Goal: Transaction & Acquisition: Purchase product/service

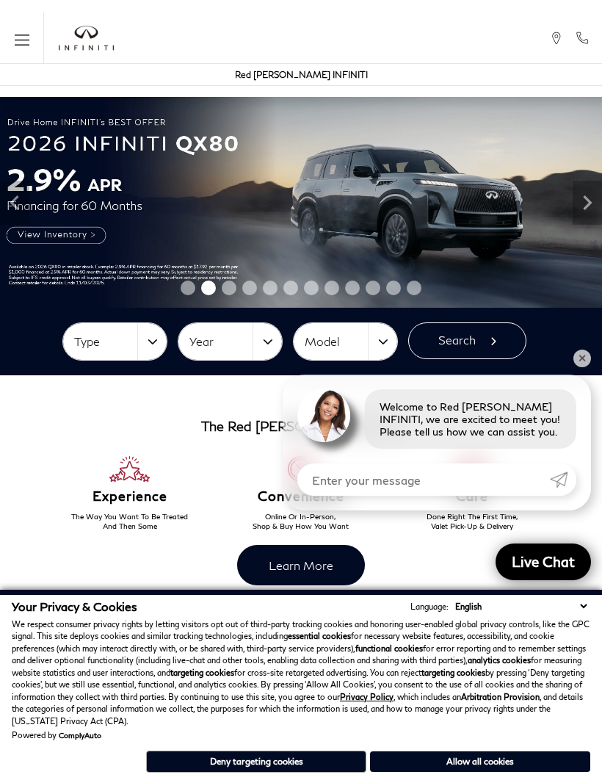
click at [510, 769] on button "Allow all cookies" at bounding box center [480, 761] width 220 height 21
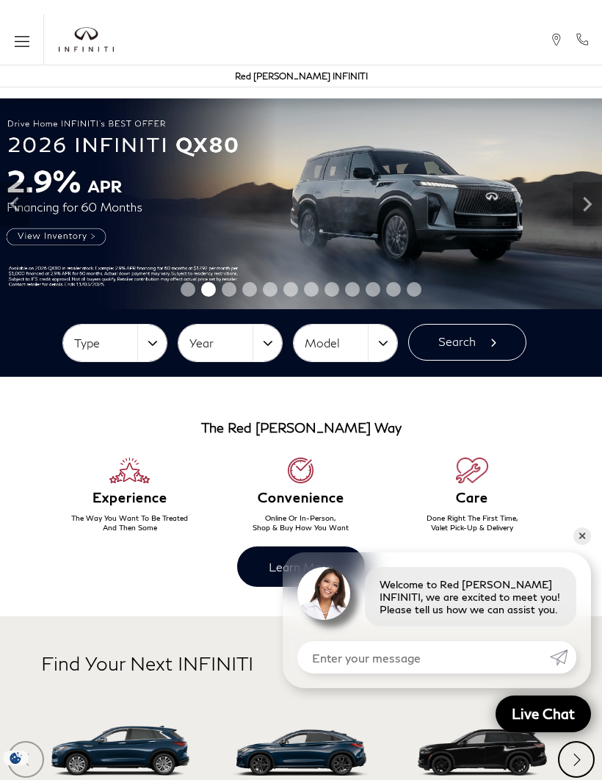
click at [138, 354] on button "Type" at bounding box center [115, 342] width 104 height 37
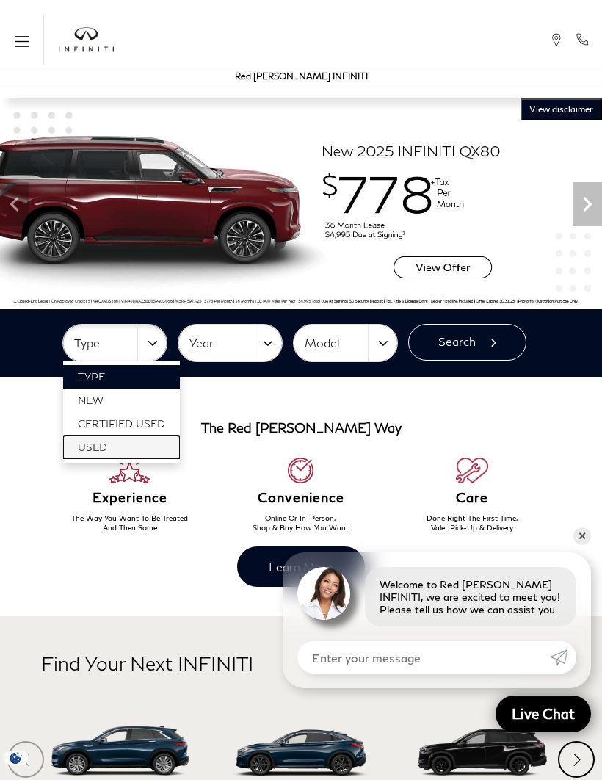
click at [104, 449] on span "Used" at bounding box center [92, 446] width 29 height 12
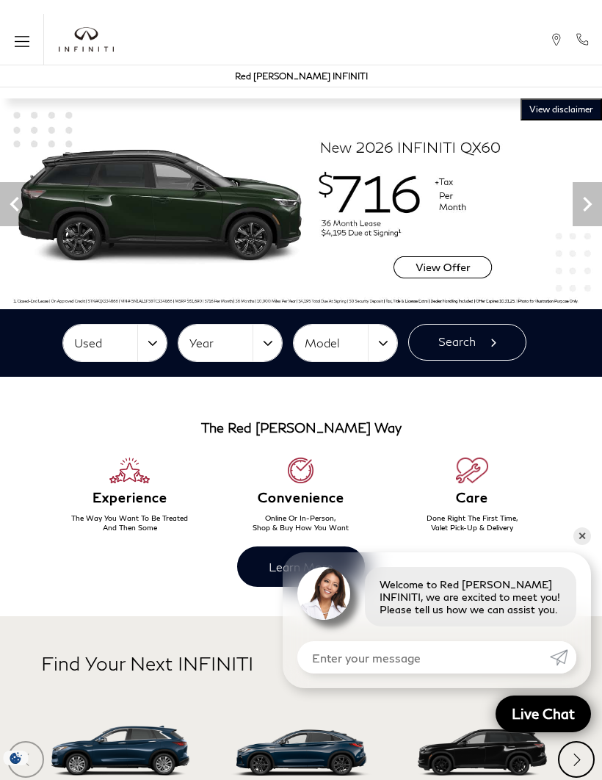
click at [469, 341] on button "Search" at bounding box center [467, 342] width 118 height 37
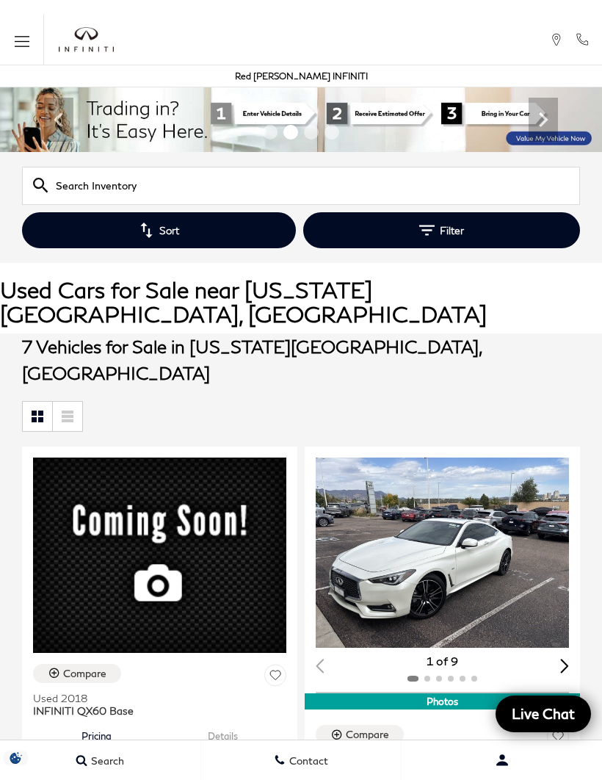
click at [462, 244] on button "Filter" at bounding box center [441, 230] width 277 height 36
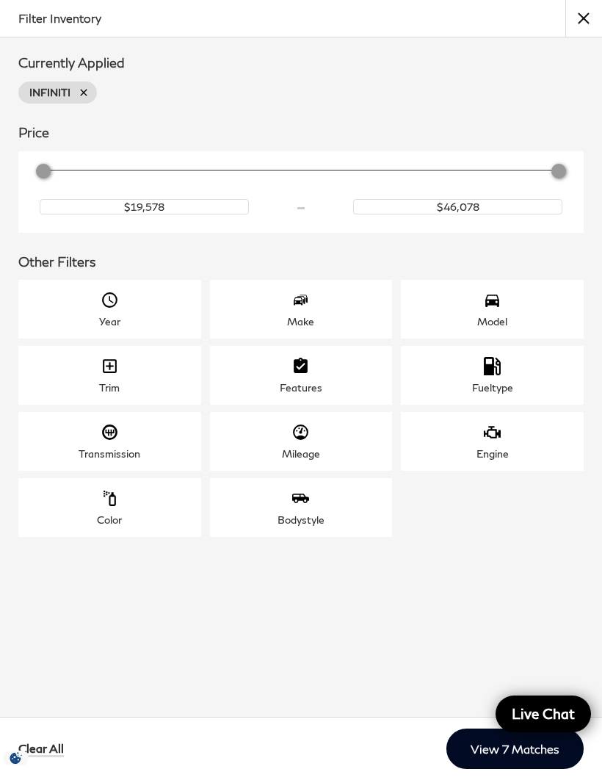
click at [87, 97] on icon at bounding box center [84, 93] width 12 height 12
type input "$6,678"
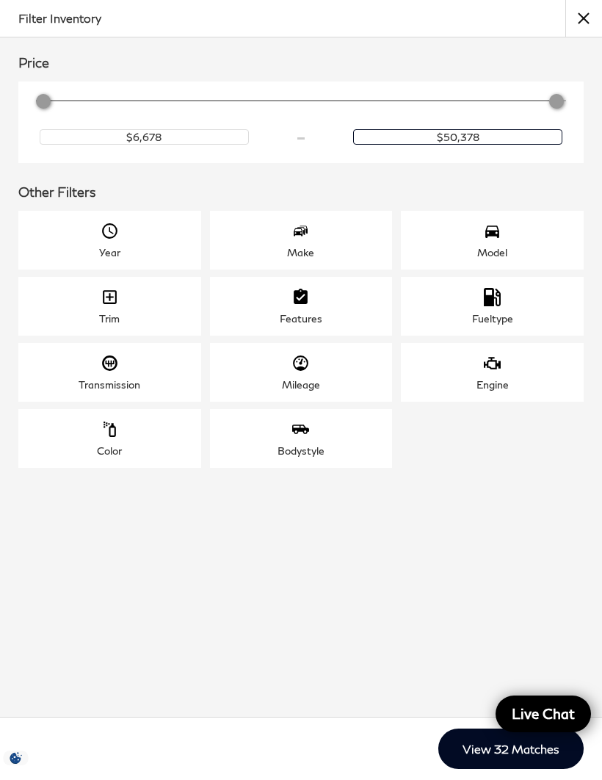
click at [470, 145] on input "$50,378" at bounding box center [457, 136] width 209 height 15
type input "$17,000"
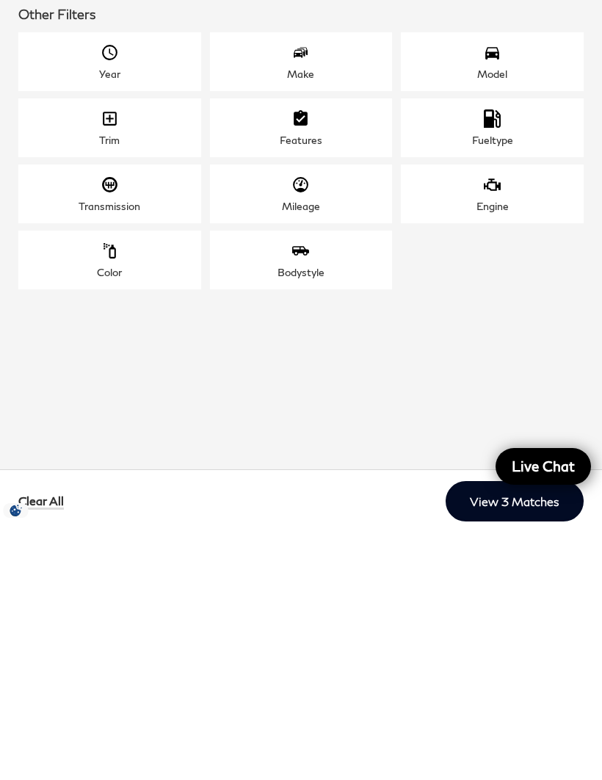
scroll to position [210, 0]
click at [519, 728] on link "View 3 Matches" at bounding box center [515, 748] width 138 height 40
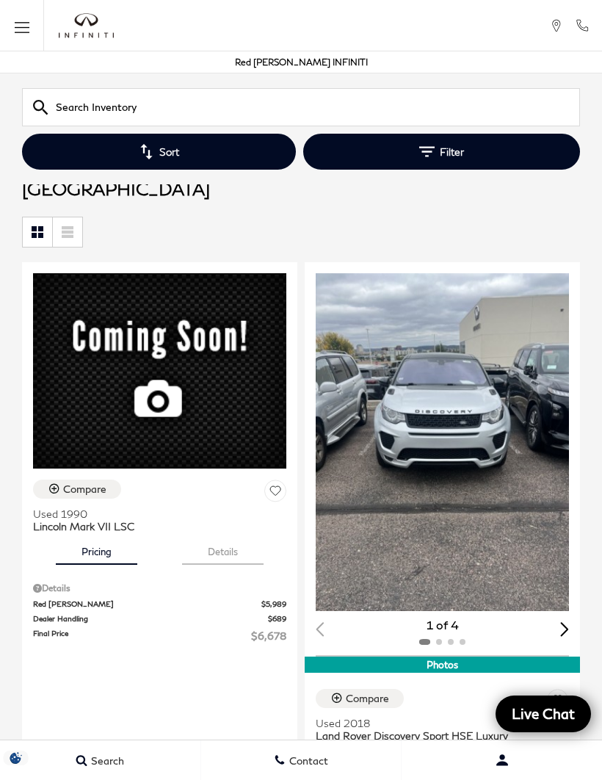
scroll to position [0, 0]
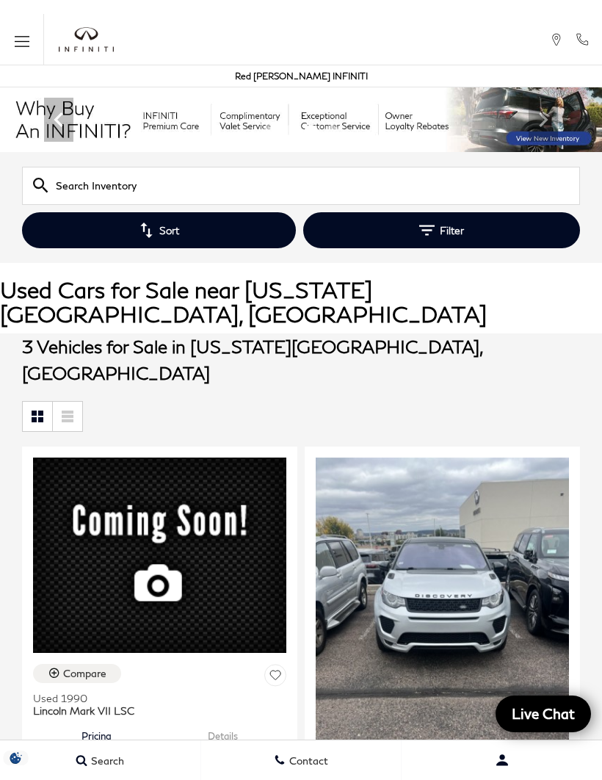
click at [508, 231] on button "Filter" at bounding box center [441, 230] width 277 height 36
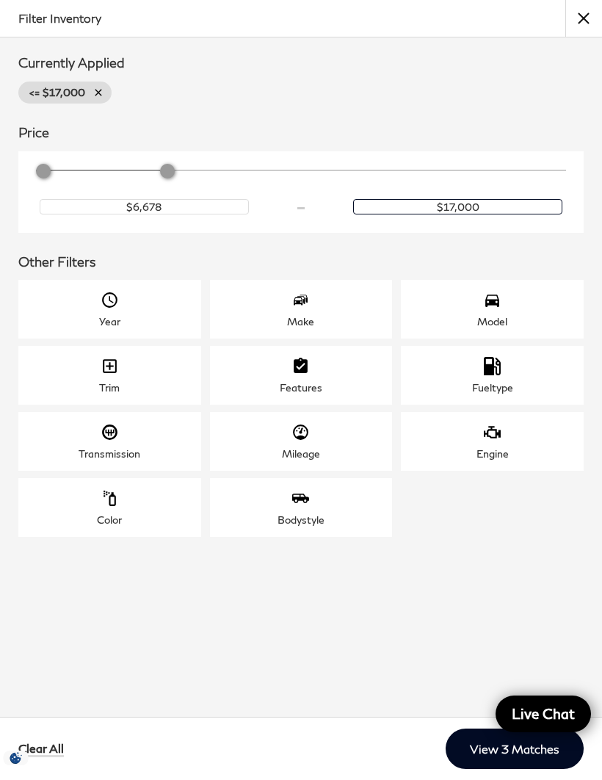
click at [514, 214] on input "$17,000" at bounding box center [457, 206] width 209 height 15
type input "$"
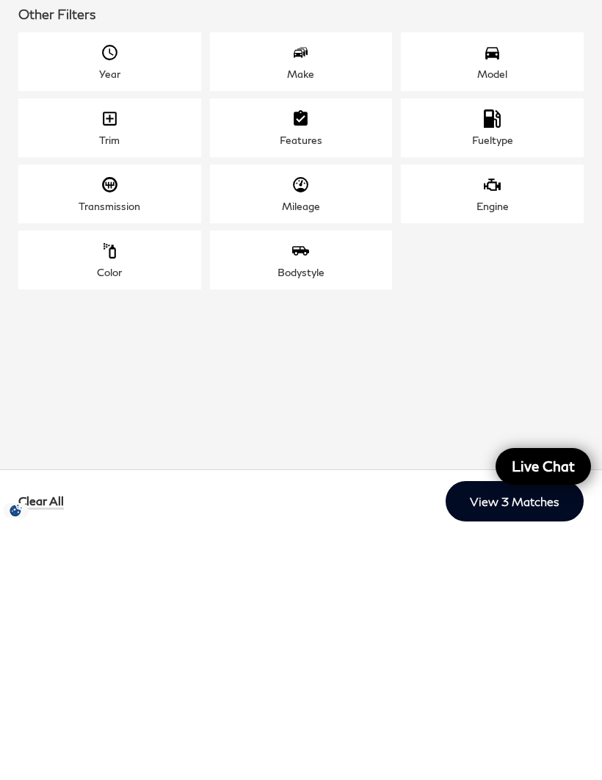
scroll to position [214, 0]
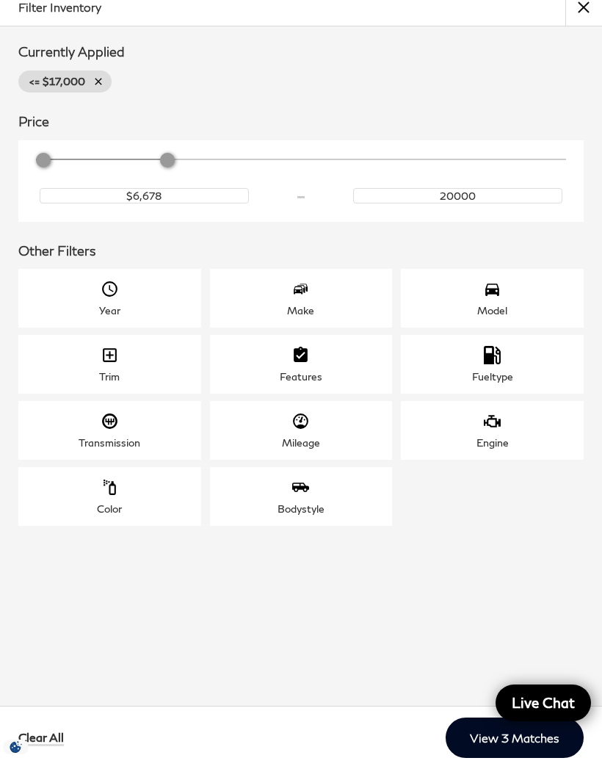
click at [541, 255] on h2 "Other Filters" at bounding box center [300, 262] width 565 height 15
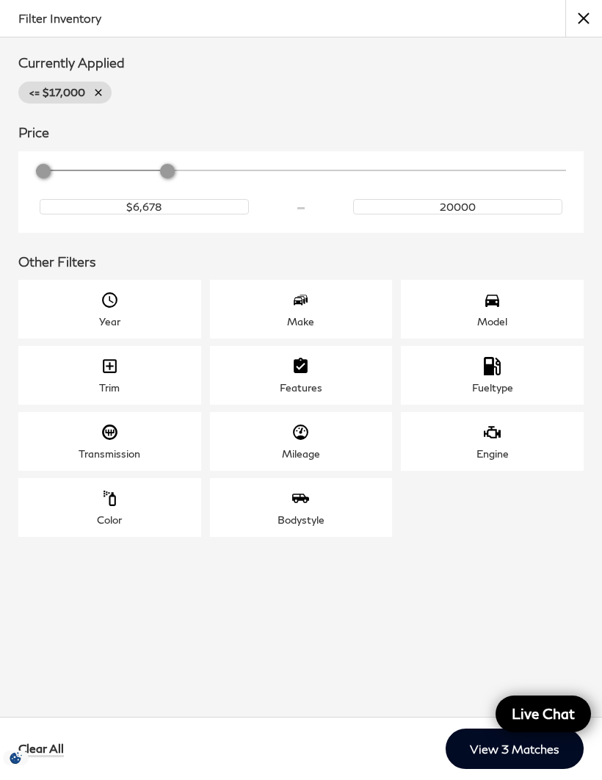
type input "$20,000"
click at [481, 758] on link "View 7 Matches" at bounding box center [514, 748] width 137 height 40
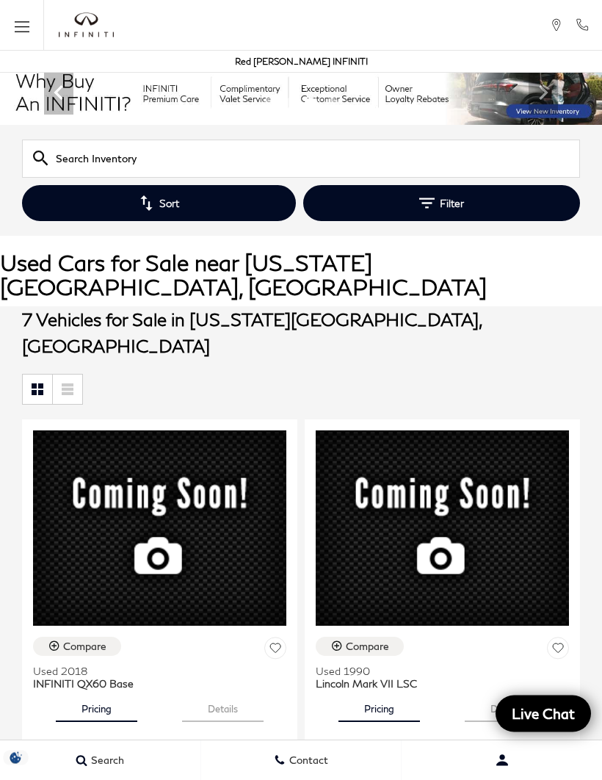
scroll to position [27, 0]
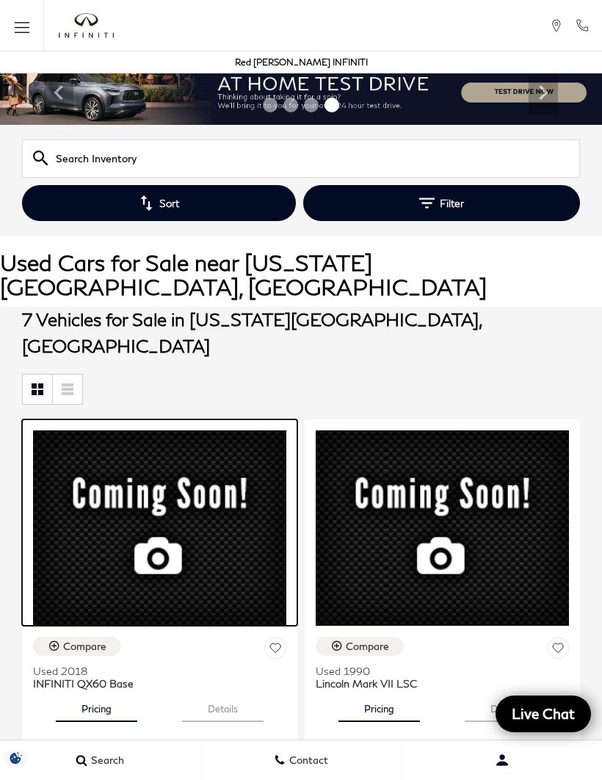
click at [92, 532] on img at bounding box center [159, 527] width 253 height 195
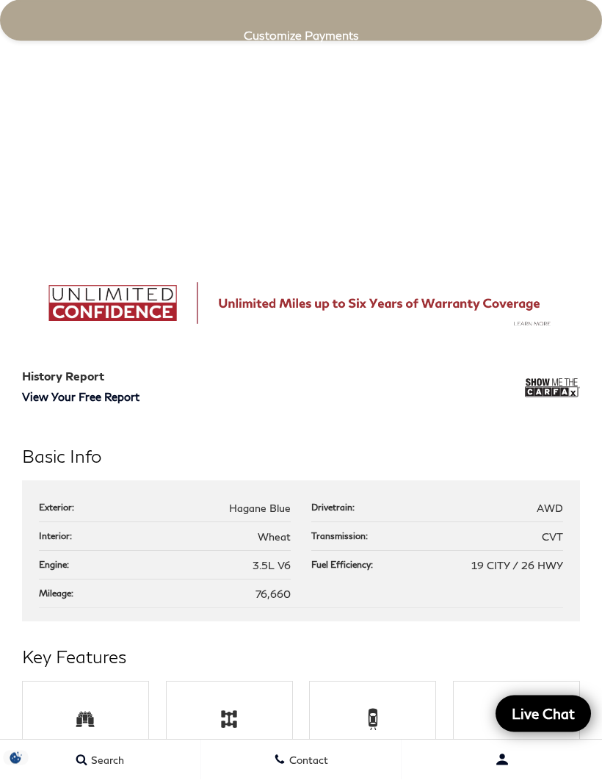
scroll to position [1602, 0]
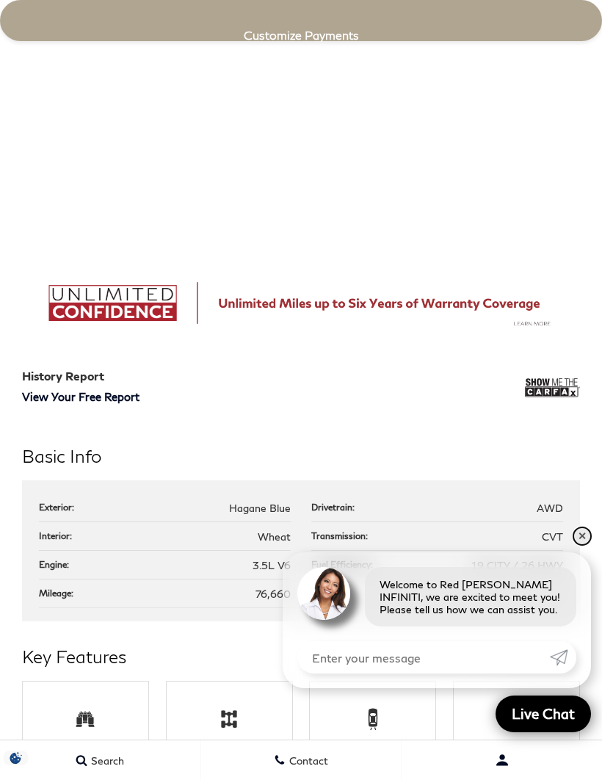
click at [582, 545] on link "✕" at bounding box center [582, 536] width 18 height 18
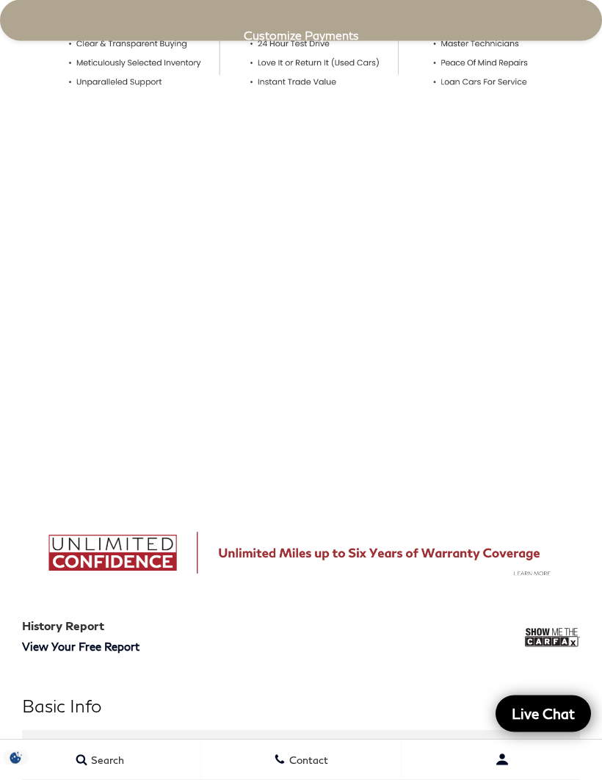
scroll to position [1351, 0]
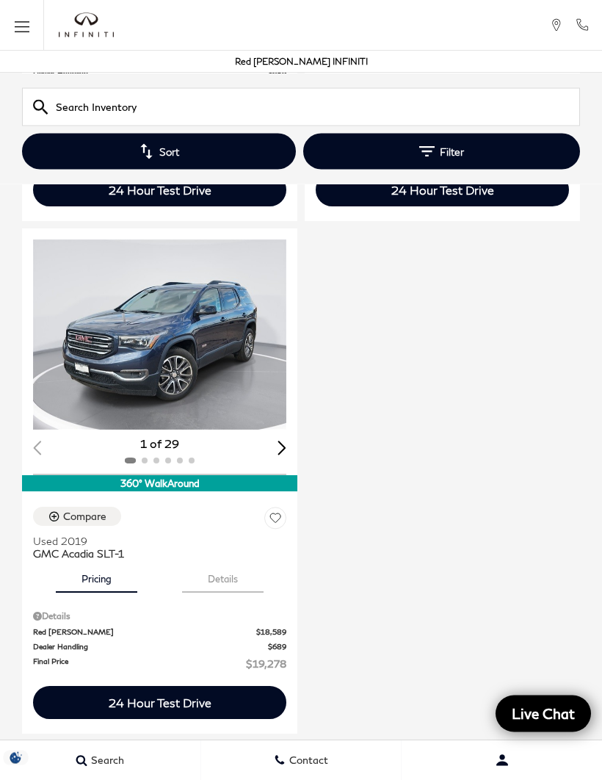
scroll to position [1840, 0]
click at [233, 398] on img "1 / 2" at bounding box center [159, 334] width 253 height 190
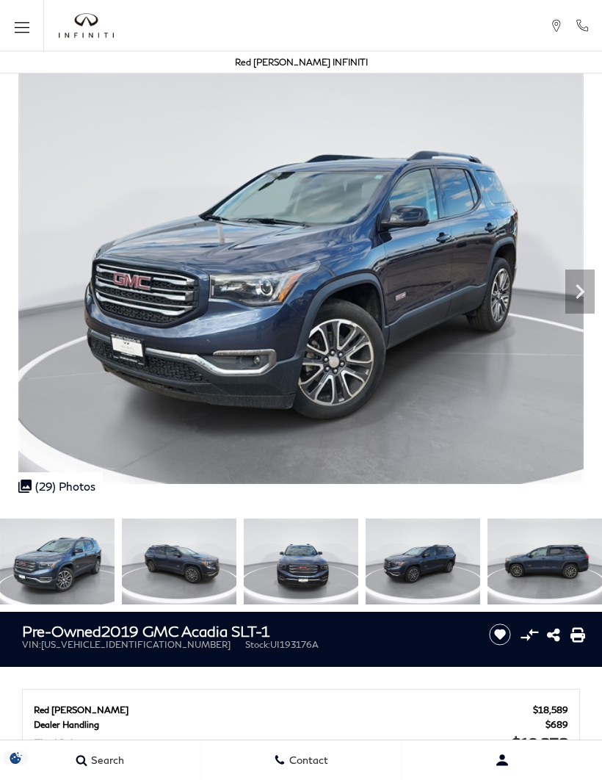
click at [571, 286] on icon "Next" at bounding box center [579, 291] width 29 height 29
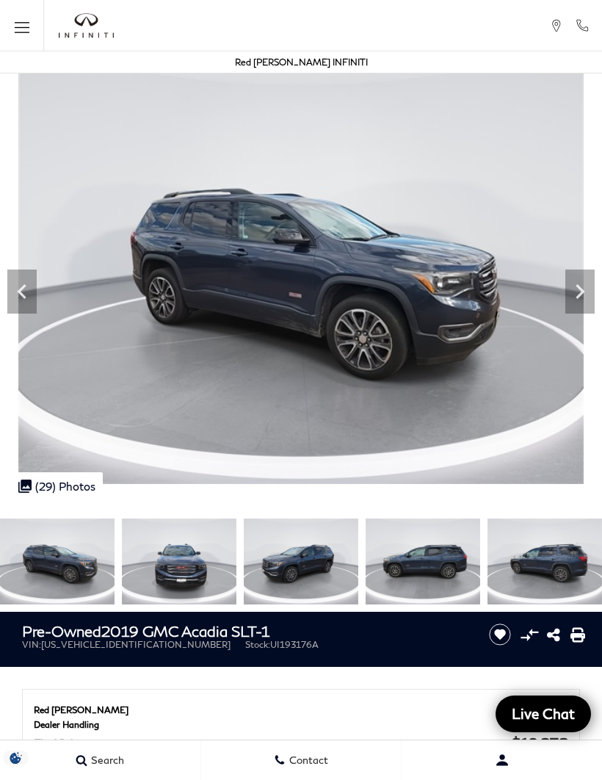
click at [566, 285] on icon "Next" at bounding box center [579, 291] width 29 height 29
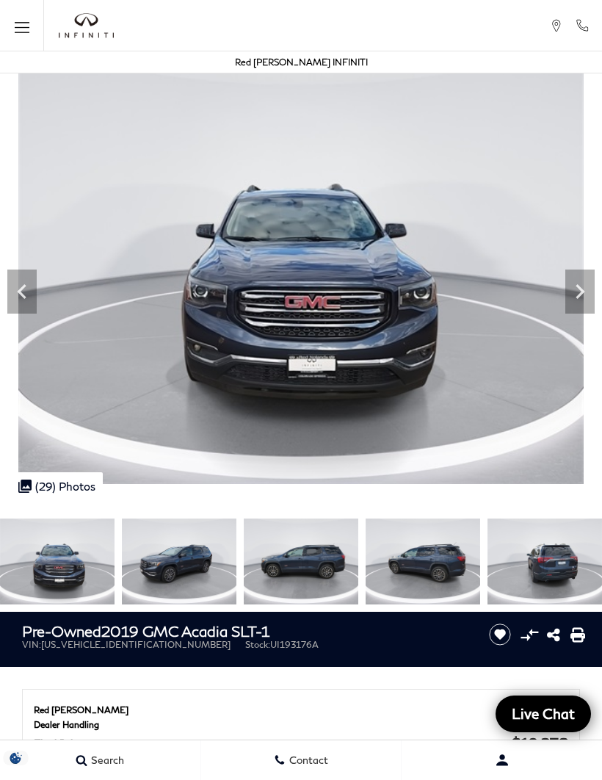
click at [573, 289] on icon "Next" at bounding box center [579, 291] width 29 height 29
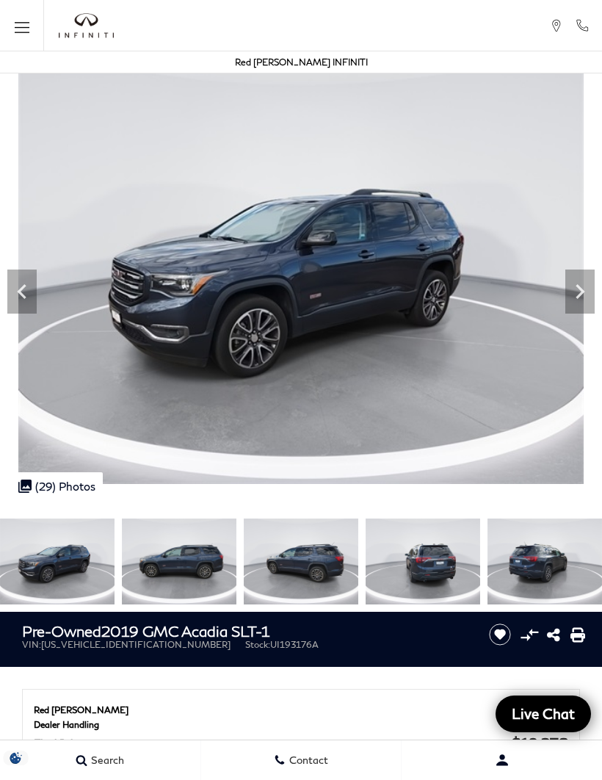
click at [575, 287] on icon "Next" at bounding box center [579, 291] width 29 height 29
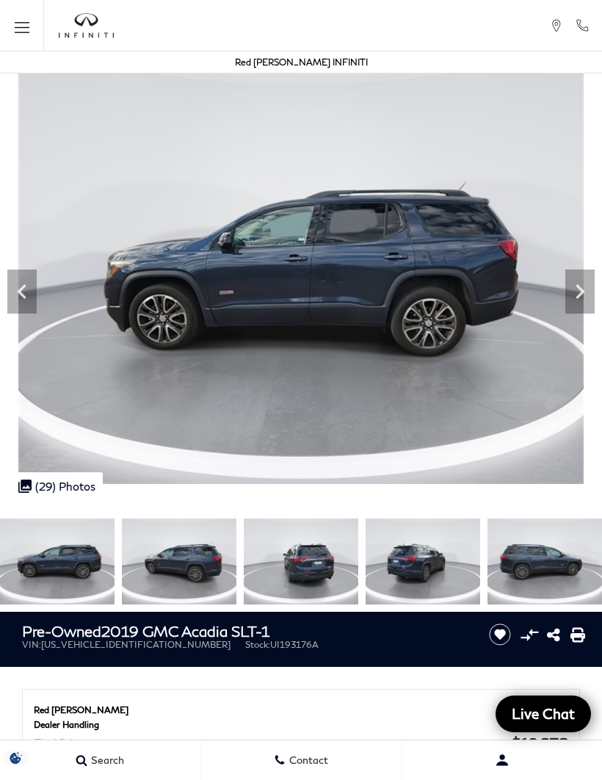
click at [570, 289] on icon "Next" at bounding box center [579, 291] width 29 height 29
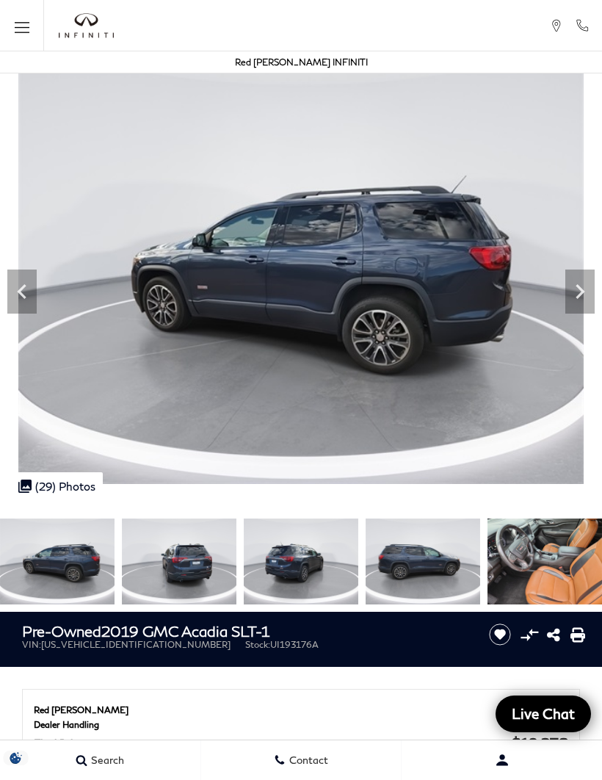
click at [576, 291] on icon "Next" at bounding box center [579, 291] width 29 height 29
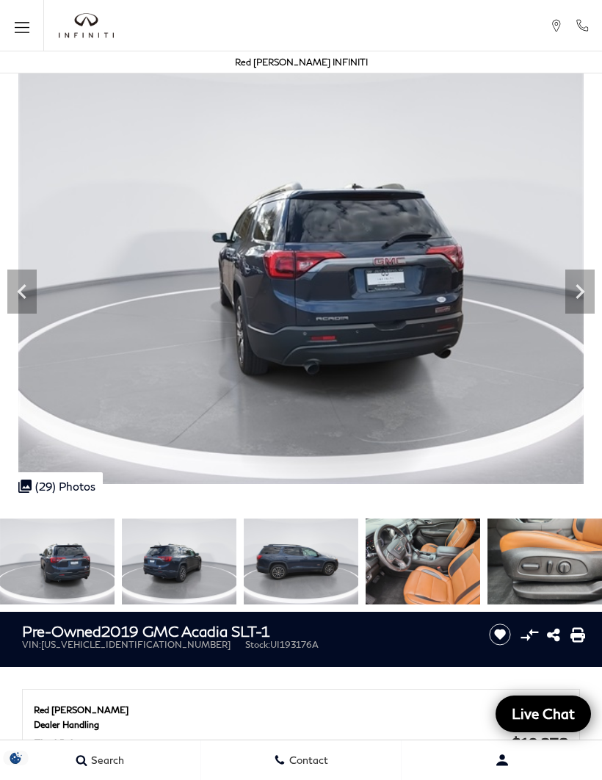
click at [573, 292] on icon "Next" at bounding box center [579, 291] width 29 height 29
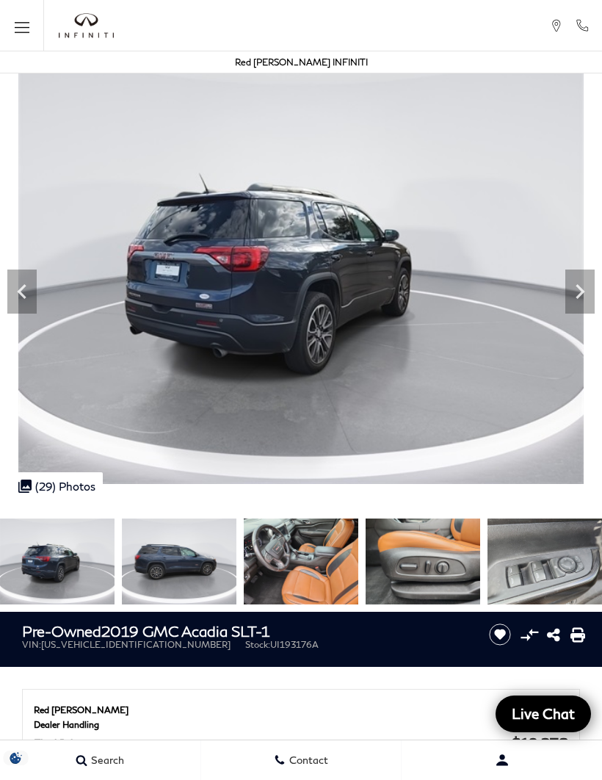
click at [575, 288] on icon "Next" at bounding box center [579, 291] width 29 height 29
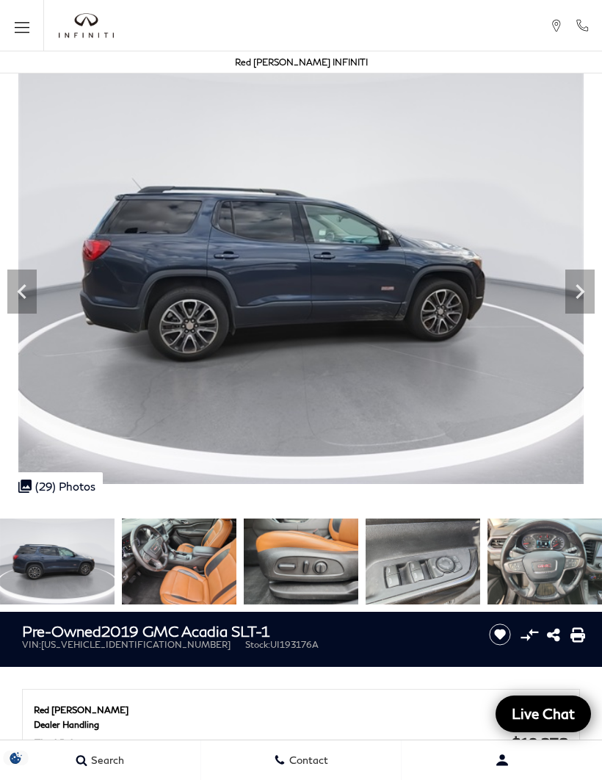
click at [573, 290] on icon "Next" at bounding box center [579, 291] width 29 height 29
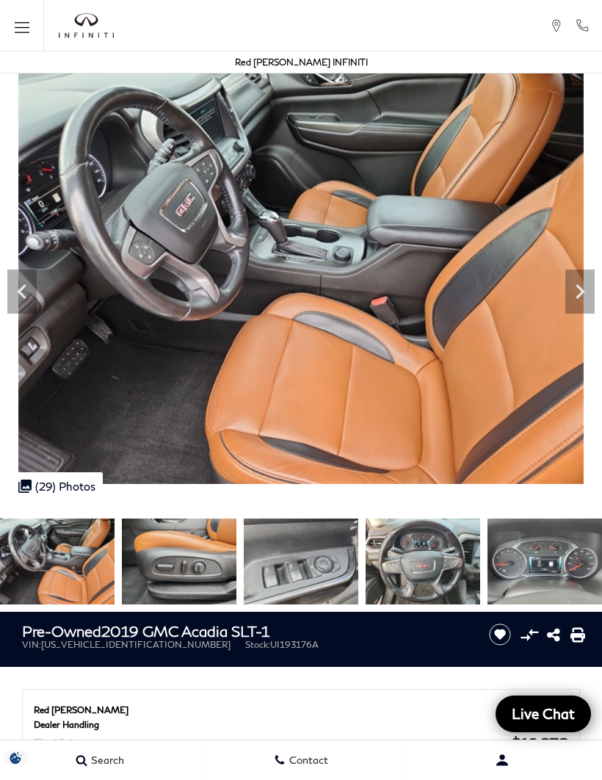
click at [571, 290] on icon "Next" at bounding box center [579, 291] width 29 height 29
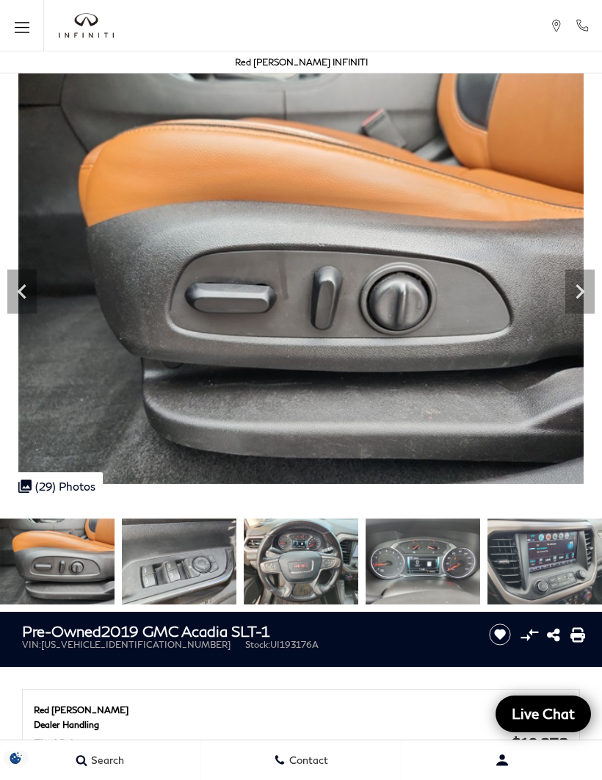
click at [575, 285] on icon "Next" at bounding box center [579, 291] width 29 height 29
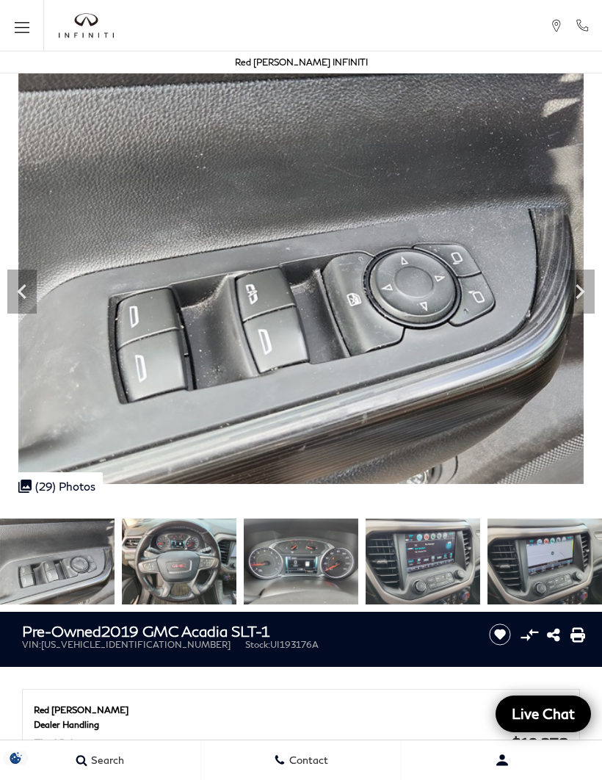
click at [574, 286] on icon "Next" at bounding box center [579, 291] width 29 height 29
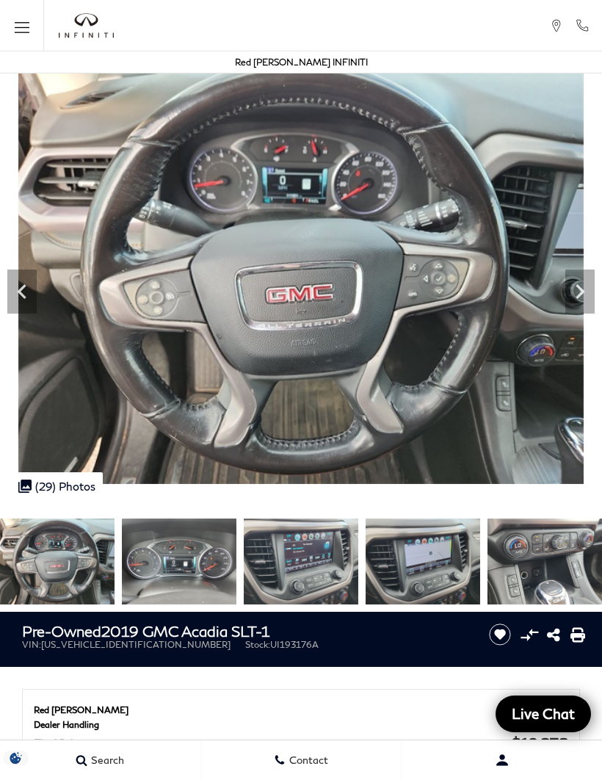
click at [576, 291] on icon "Next" at bounding box center [579, 291] width 29 height 29
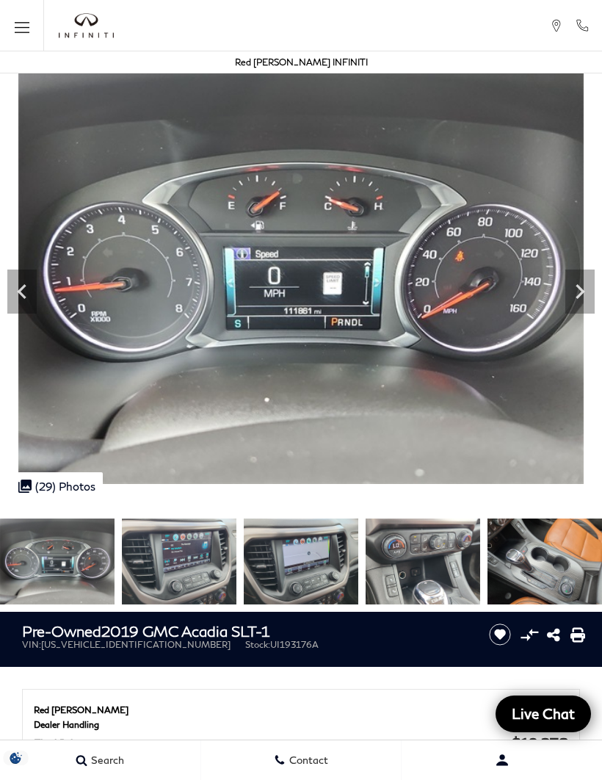
click at [578, 289] on icon "Next" at bounding box center [579, 291] width 29 height 29
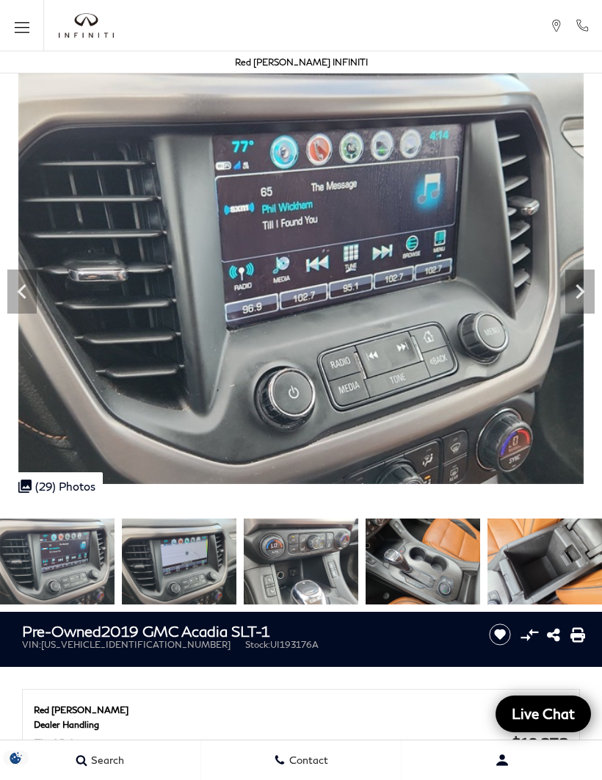
click at [560, 316] on img at bounding box center [301, 271] width 602 height 424
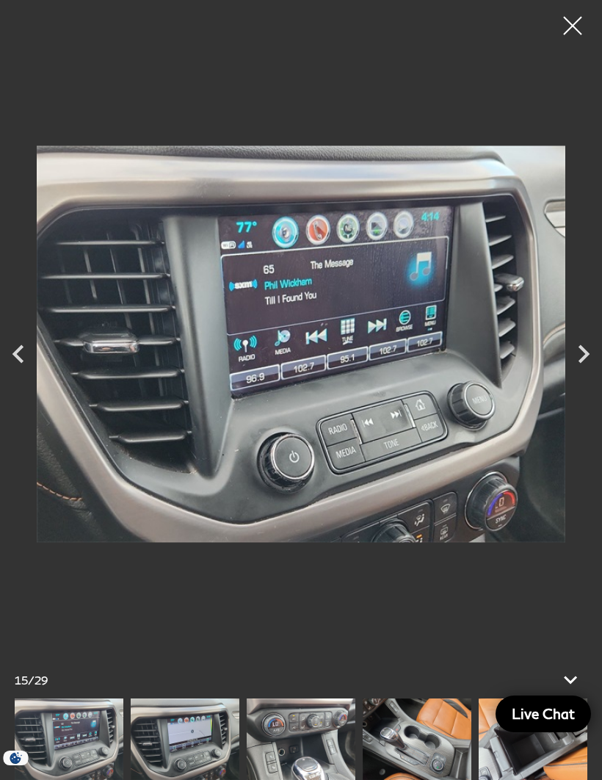
click at [573, 362] on icon "Next" at bounding box center [583, 353] width 37 height 37
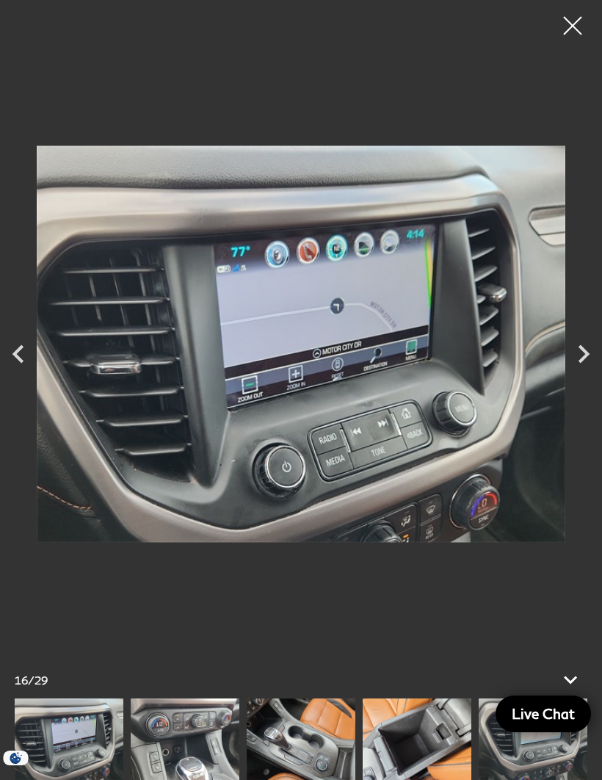
click at [589, 364] on icon "Next" at bounding box center [583, 353] width 37 height 37
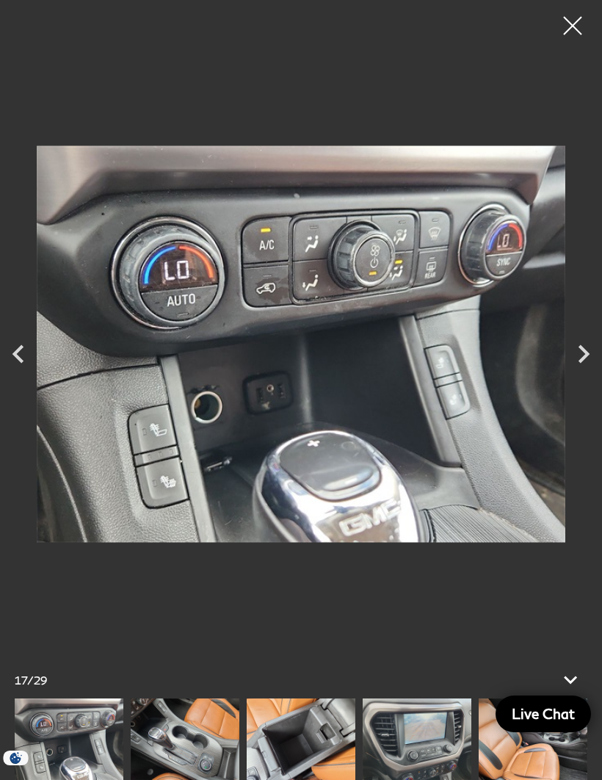
click at [588, 356] on icon "Next" at bounding box center [583, 353] width 37 height 37
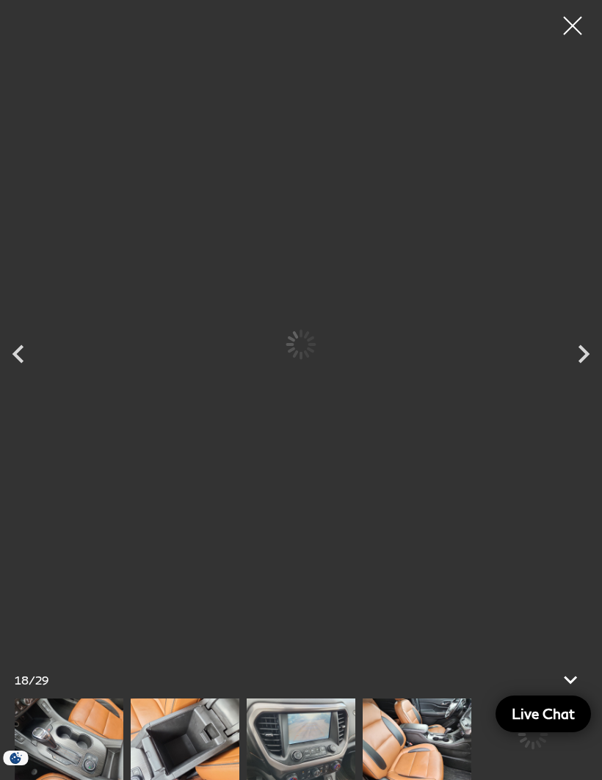
click at [587, 355] on icon "Next" at bounding box center [583, 353] width 11 height 18
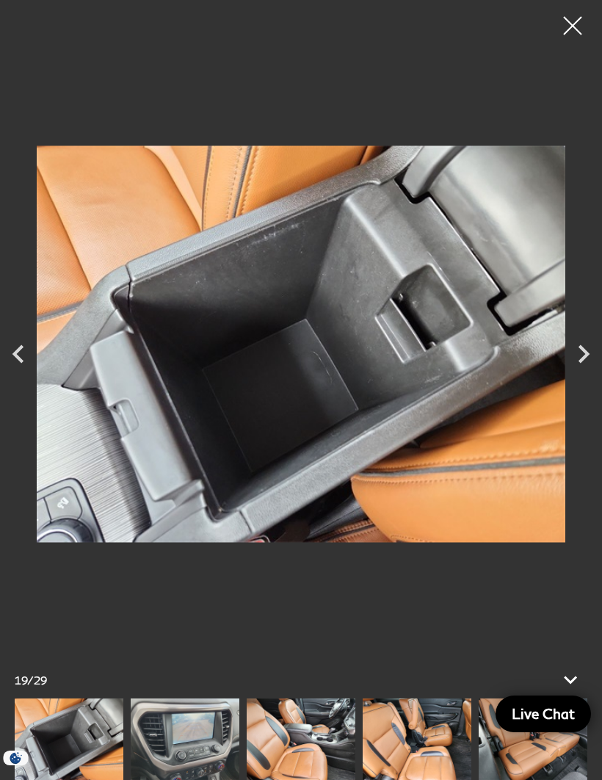
click at [571, 37] on div at bounding box center [572, 25] width 37 height 37
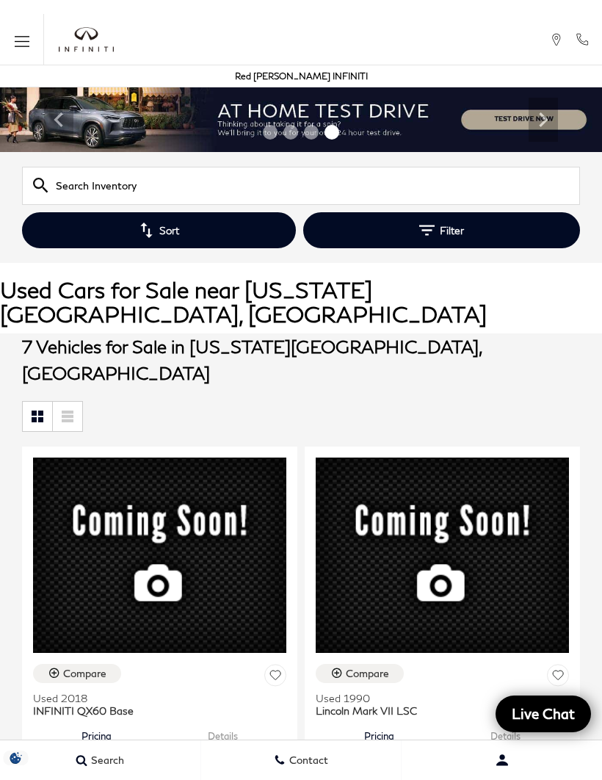
click at [471, 232] on button "Filter" at bounding box center [441, 230] width 277 height 36
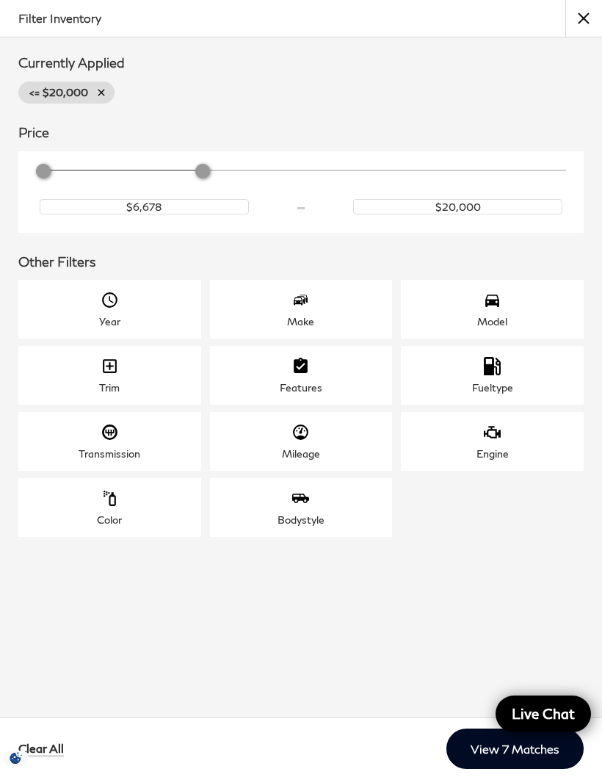
click at [576, 29] on button "close" at bounding box center [583, 18] width 37 height 37
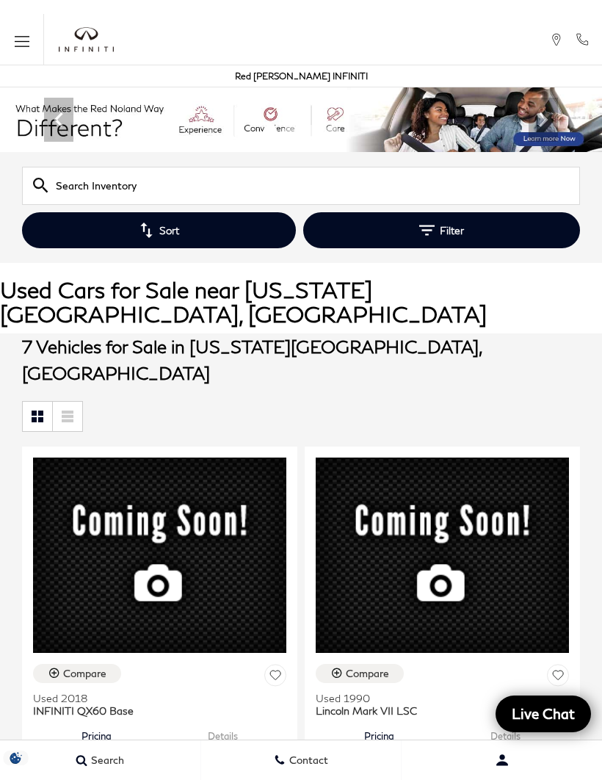
click at [208, 235] on button "Sort" at bounding box center [159, 230] width 274 height 36
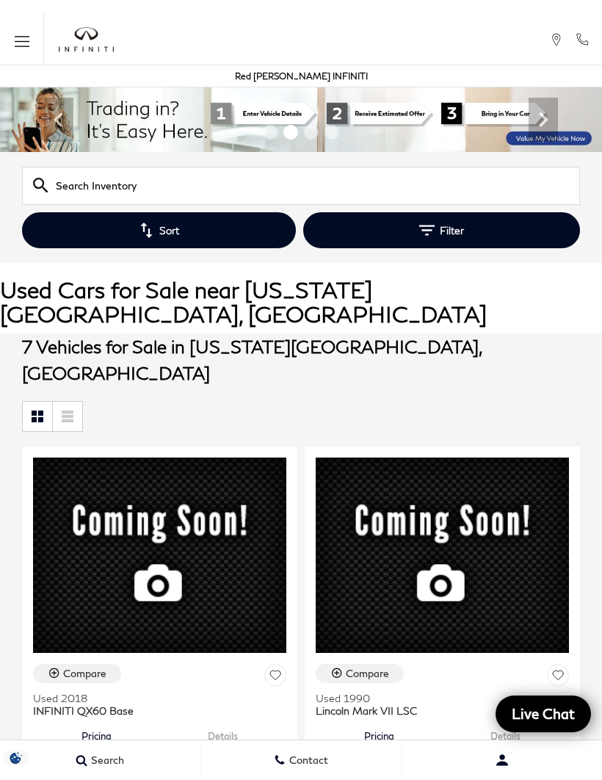
click at [23, 46] on icon "Open the main navigation menu" at bounding box center [22, 41] width 15 height 18
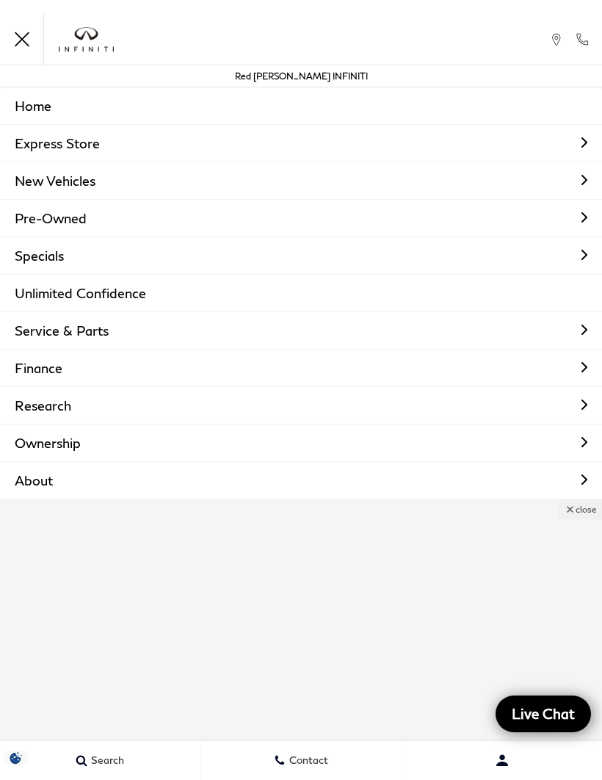
click at [144, 255] on link "Specials" at bounding box center [301, 255] width 602 height 37
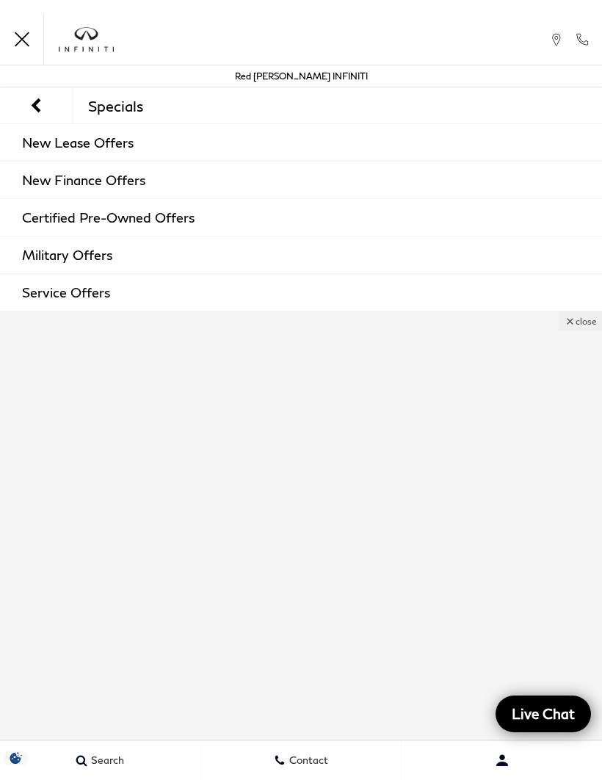
click at [217, 219] on link "Certified Pre-Owned Offers" at bounding box center [301, 217] width 602 height 37
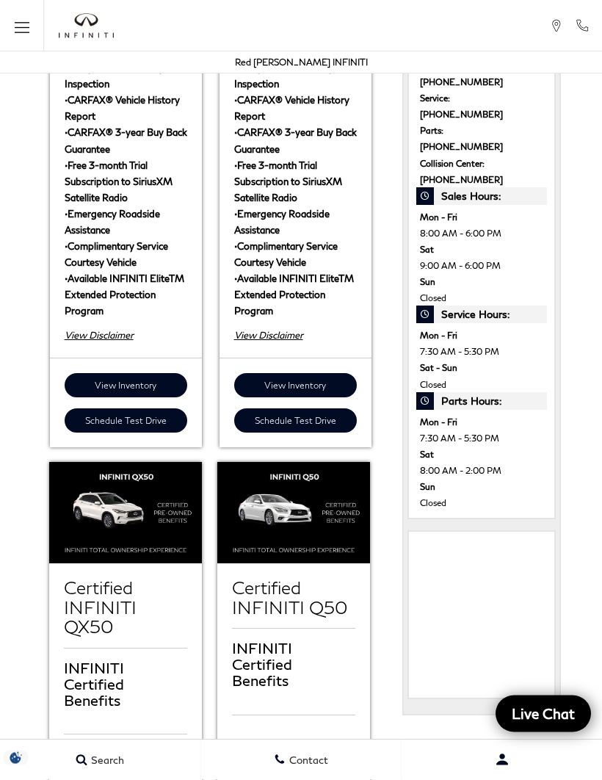
scroll to position [683, 0]
click at [317, 489] on img at bounding box center [293, 513] width 153 height 102
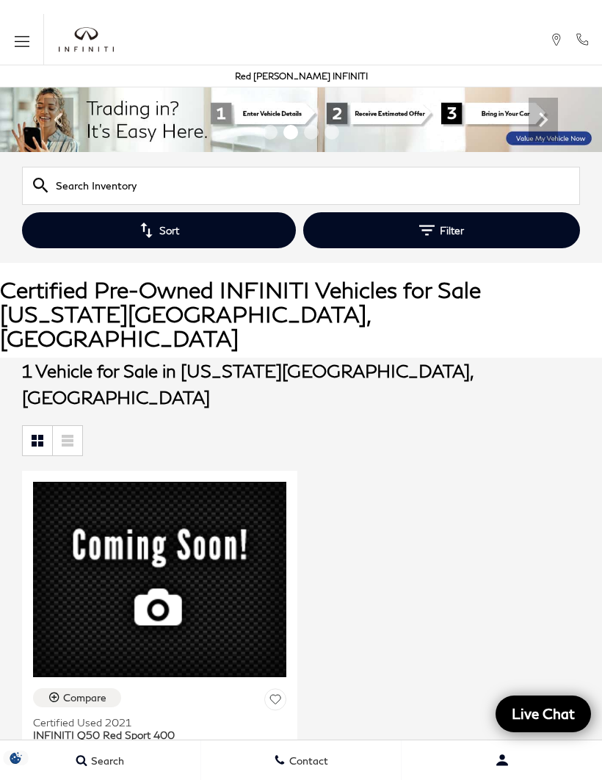
click at [15, 46] on icon "Open the main navigation menu" at bounding box center [22, 41] width 15 height 18
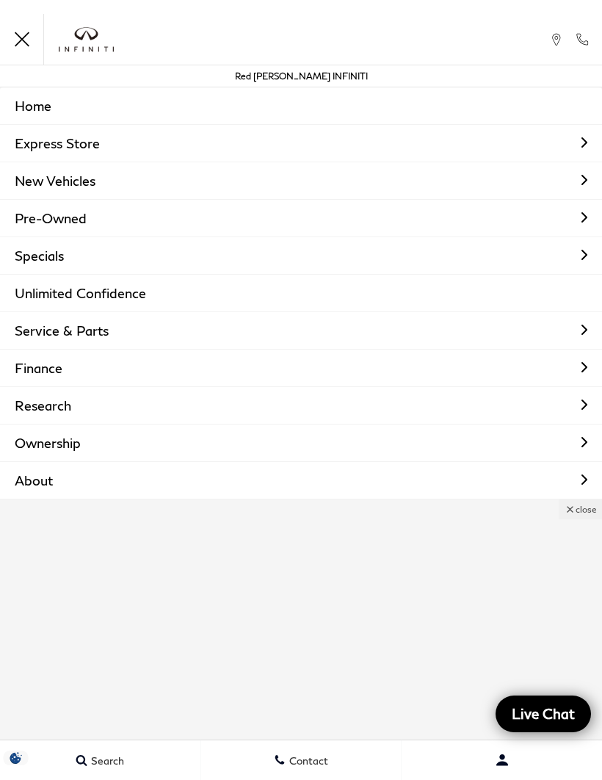
click at [129, 264] on link "Specials" at bounding box center [301, 255] width 602 height 37
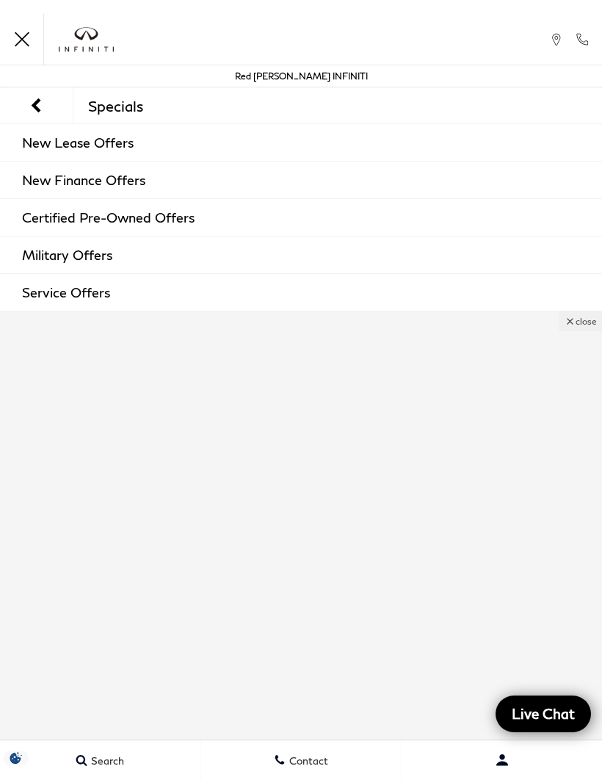
click at [33, 104] on icon "Back to the main menu" at bounding box center [36, 105] width 8 height 13
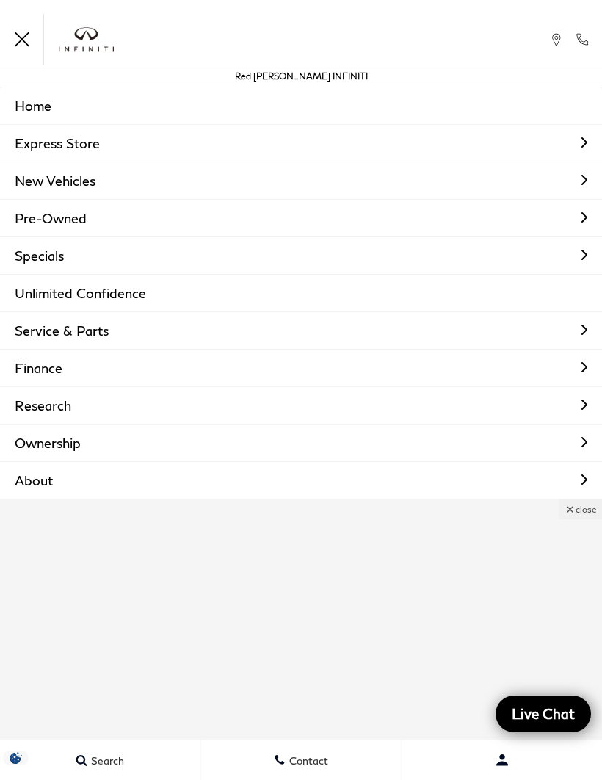
click at [129, 233] on link "Pre-Owned" at bounding box center [301, 218] width 602 height 37
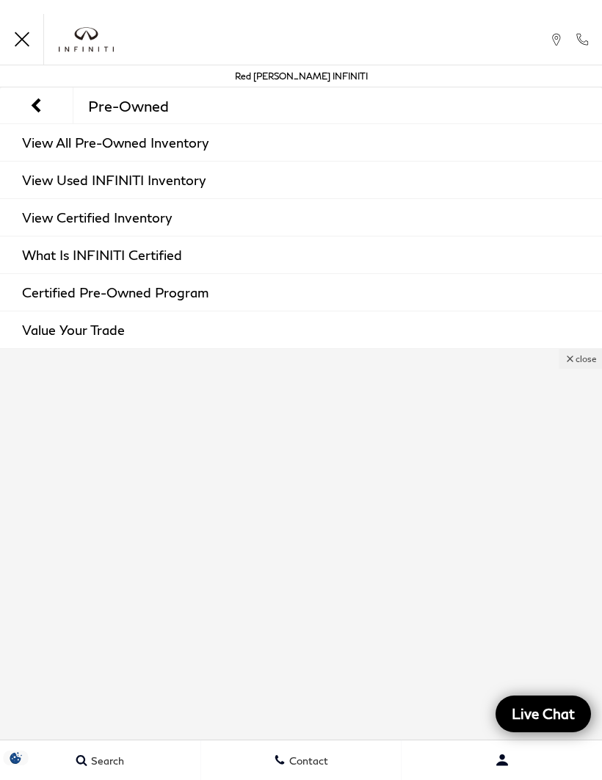
click at [175, 222] on link "View Certified Inventory" at bounding box center [301, 217] width 602 height 37
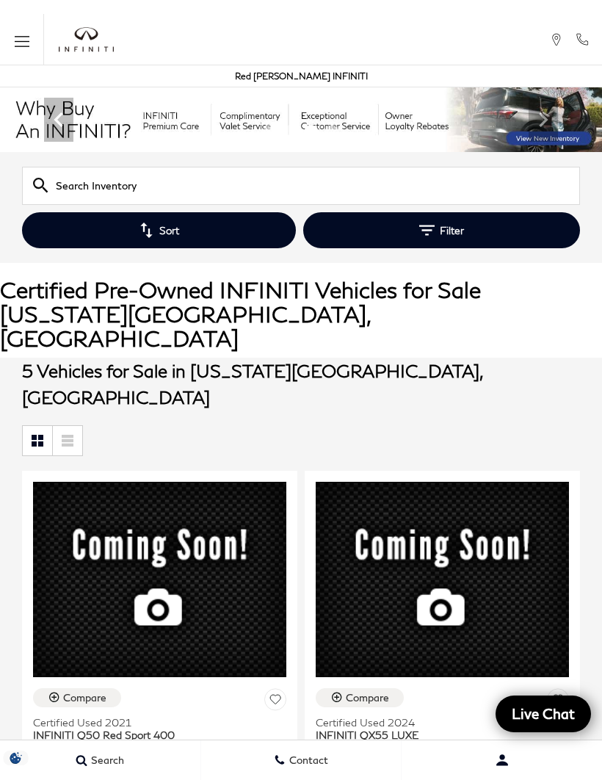
click at [18, 47] on span "Open the main navigation menu" at bounding box center [22, 39] width 15 height 15
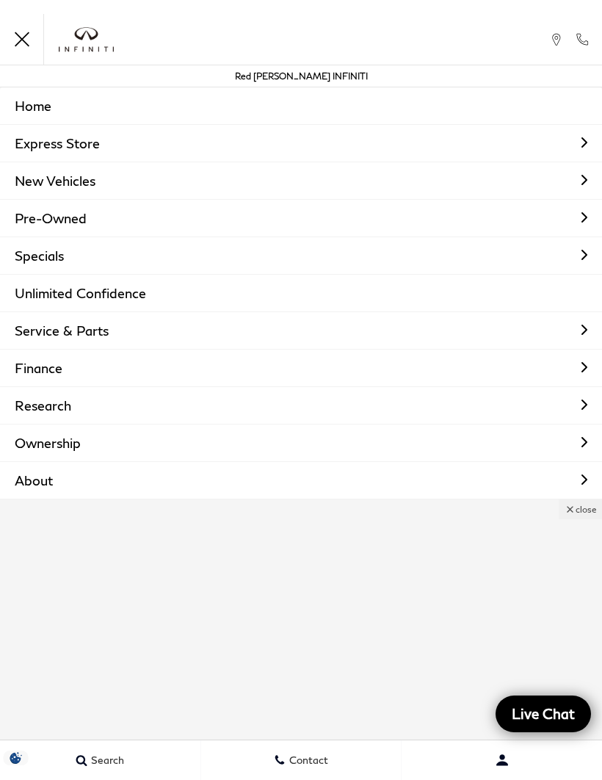
click at [118, 222] on link "Pre-Owned" at bounding box center [301, 218] width 602 height 37
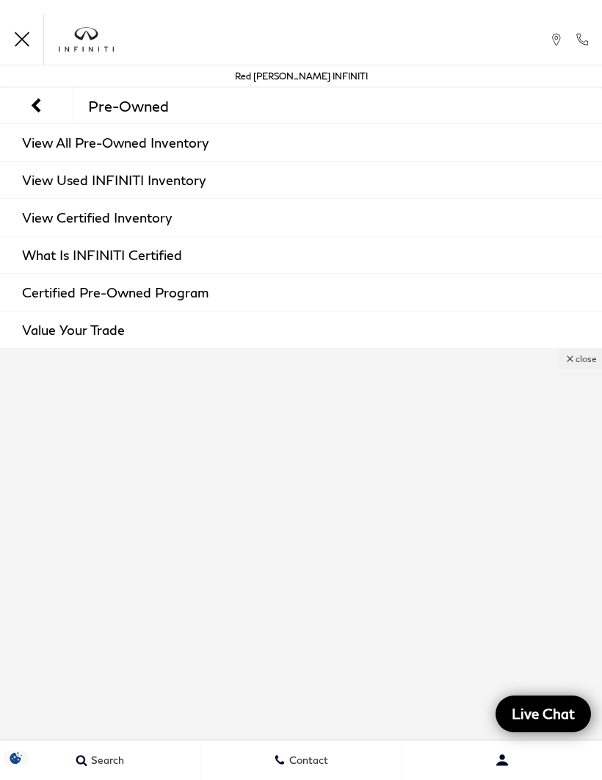
click at [201, 145] on link "View All Pre-Owned Inventory" at bounding box center [301, 142] width 602 height 37
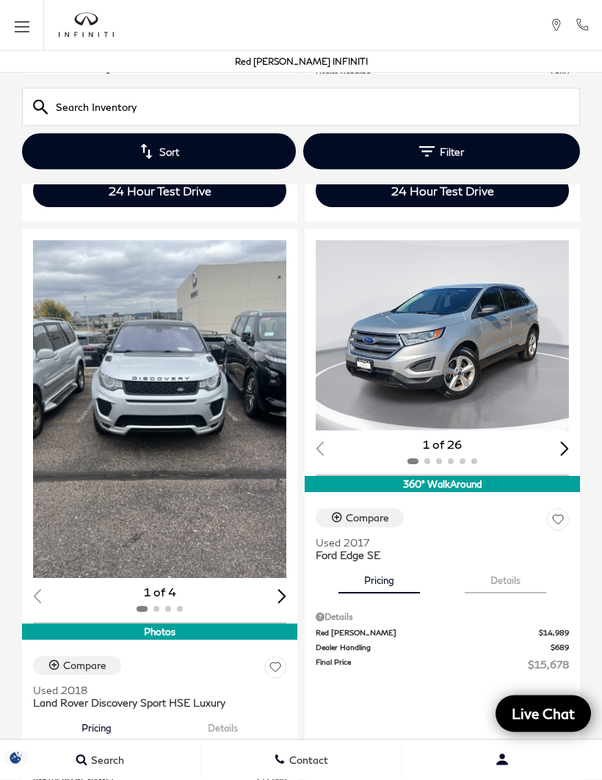
scroll to position [2205, 0]
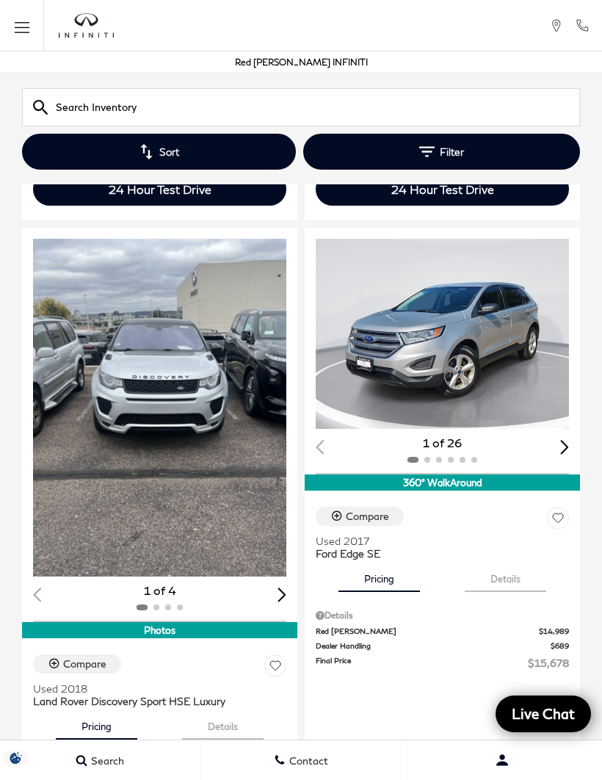
click at [495, 368] on img "1 / 2" at bounding box center [442, 334] width 253 height 190
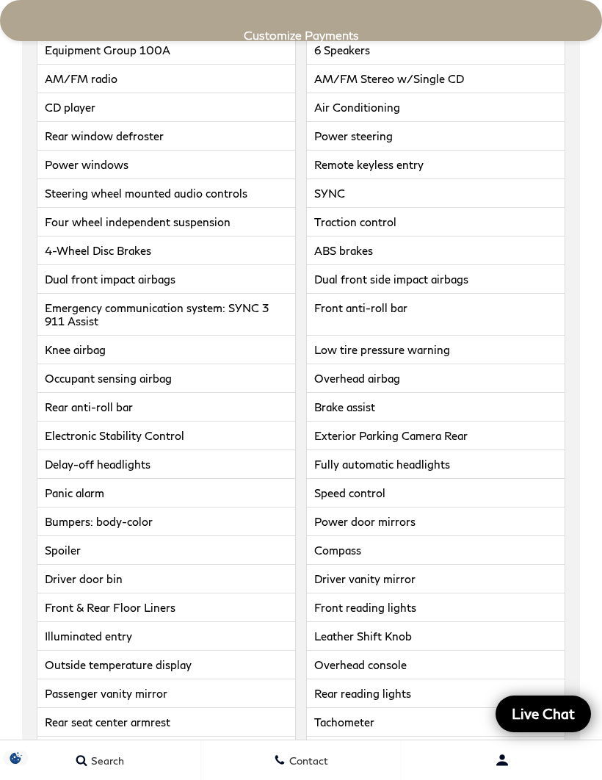
scroll to position [3129, 0]
